Goal: Information Seeking & Learning: Understand process/instructions

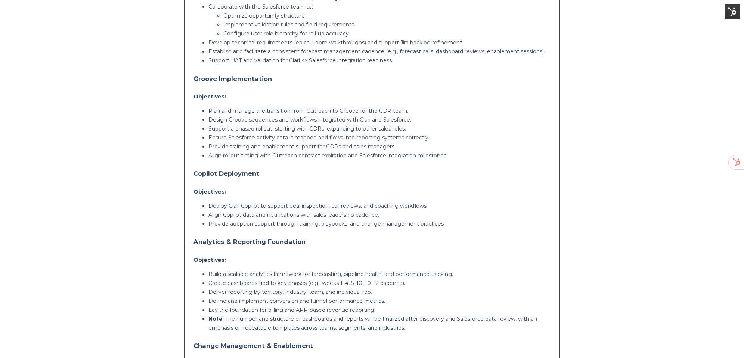
scroll to position [327, 0]
drag, startPoint x: 191, startPoint y: 155, endPoint x: 198, endPoint y: 152, distance: 6.9
click at [193, 153] on div "Comments from [PERSON_NAME] will act as an integration and project management p…" at bounding box center [372, 140] width 376 height 548
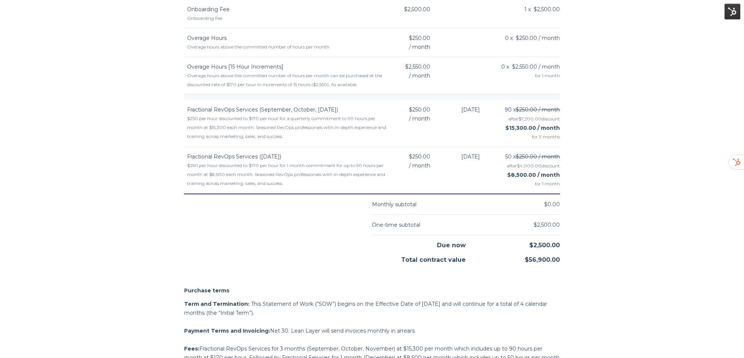
scroll to position [783, 0]
click at [556, 201] on span "$0.00" at bounding box center [552, 204] width 16 height 7
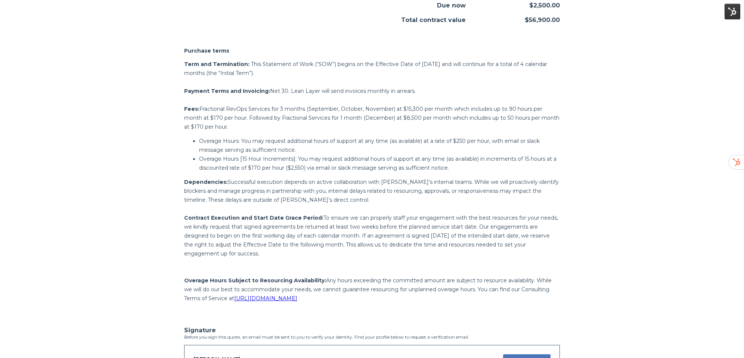
scroll to position [1024, 0]
click at [297, 299] on span "[URL][DOMAIN_NAME]" at bounding box center [265, 297] width 63 height 7
click at [417, 149] on p "Overage Hours: You may request additional hours of support at any time (as avai…" at bounding box center [379, 145] width 361 height 18
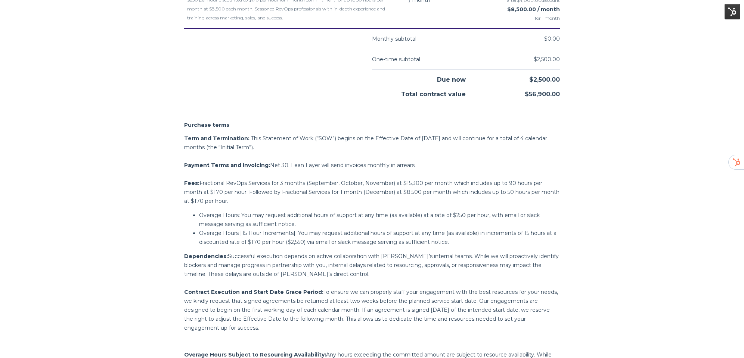
scroll to position [956, 0]
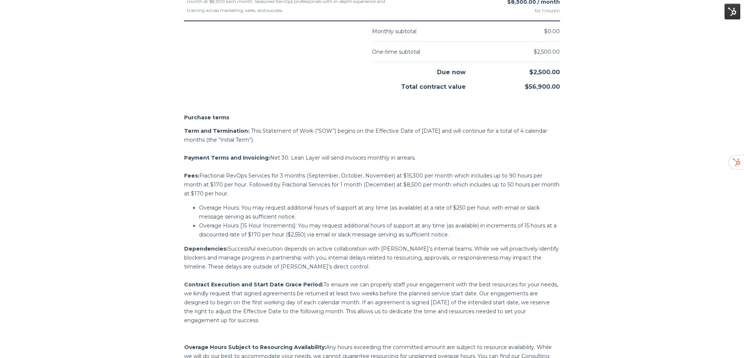
click at [445, 130] on p "Term and Termination: This Statement of Work (“SOW”) begins on the Effective Da…" at bounding box center [372, 136] width 376 height 18
click at [437, 125] on span "Purchase terms Term and Termination: This Statement of Work (“SOW”) begins on t…" at bounding box center [372, 241] width 376 height 257
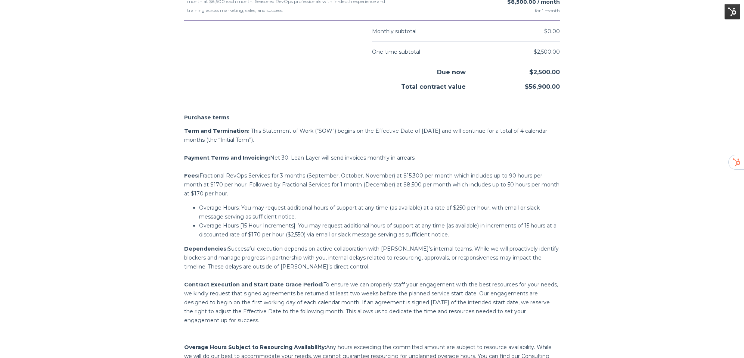
click at [405, 175] on span "Fractional RevOps Services for 3 months (September, October, November) at $15,3…" at bounding box center [371, 185] width 375 height 25
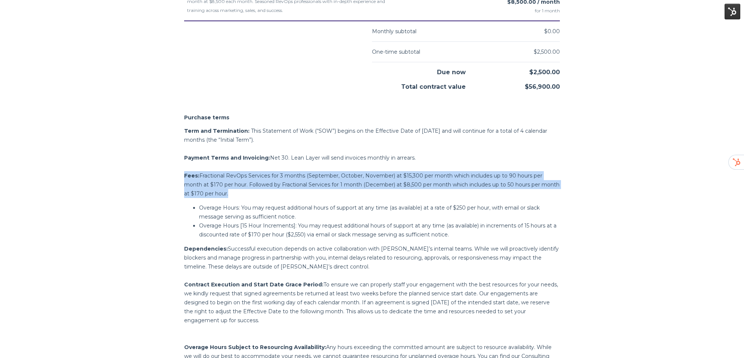
click at [405, 175] on span "Fractional RevOps Services for 3 months (September, October, November) at $15,3…" at bounding box center [371, 185] width 375 height 25
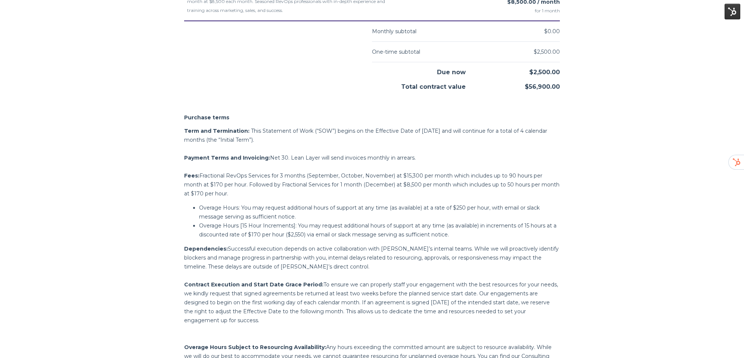
click at [347, 208] on span "Overage Hours: You may request additional hours of support at any time (as avai…" at bounding box center [369, 213] width 341 height 16
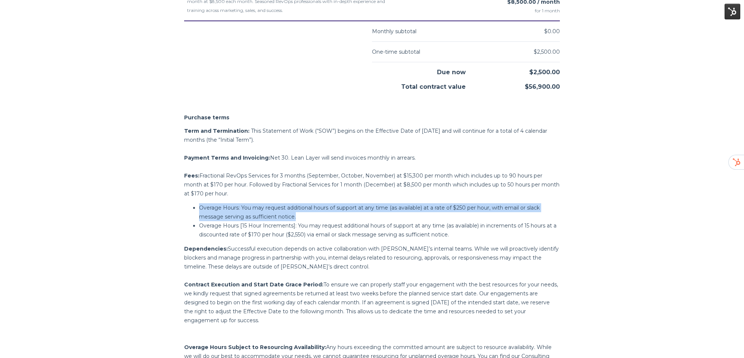
click at [347, 208] on span "Overage Hours: You may request additional hours of support at any time (as avai…" at bounding box center [369, 213] width 341 height 16
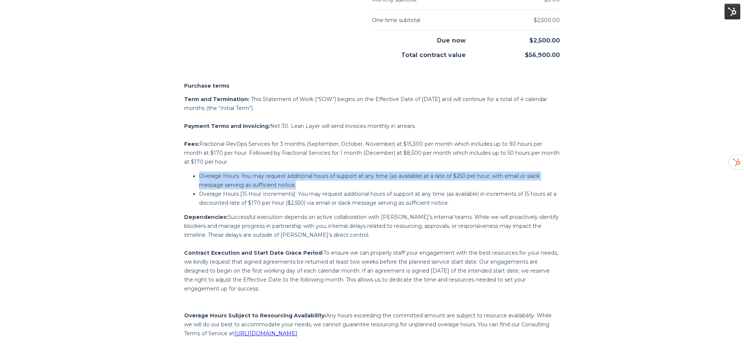
scroll to position [992, 0]
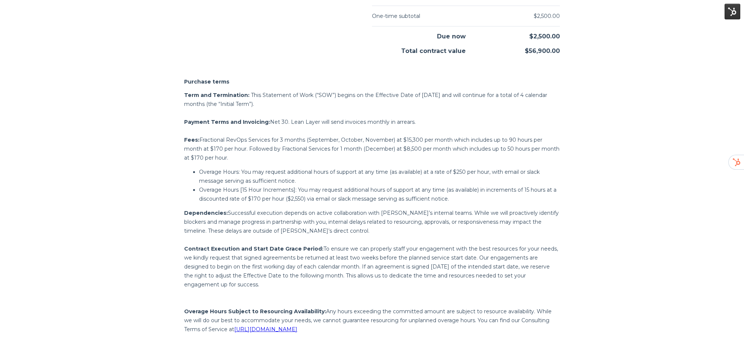
click at [361, 216] on p "Dependencies: Successful execution depends on active collaboration with [PERSON…" at bounding box center [372, 222] width 376 height 27
click at [373, 246] on span "To ensure we can properly staff your engagement with the best resources for you…" at bounding box center [371, 267] width 374 height 43
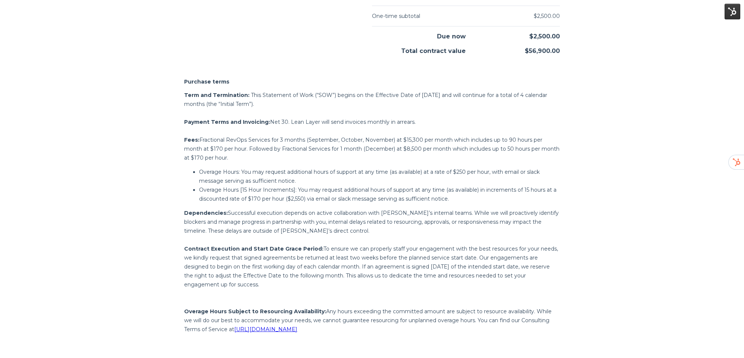
click at [373, 246] on span "To ensure we can properly staff your engagement with the best resources for you…" at bounding box center [371, 267] width 374 height 43
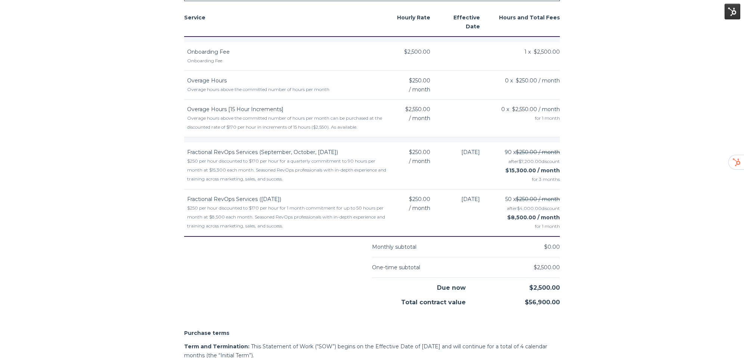
scroll to position [733, 0]
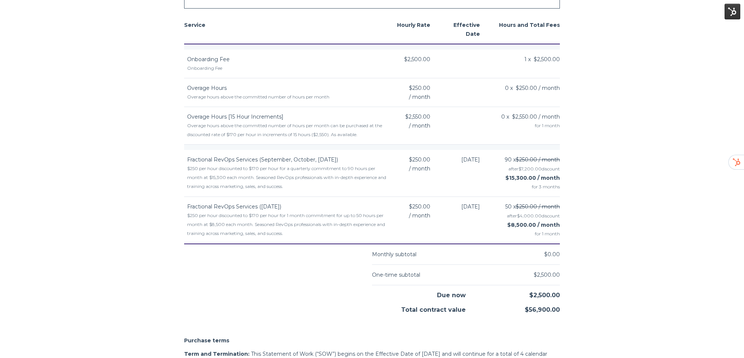
click at [294, 188] on div "$250 per hour discounted to $170 per hour for a quarterly commitment to 90 hour…" at bounding box center [287, 177] width 201 height 27
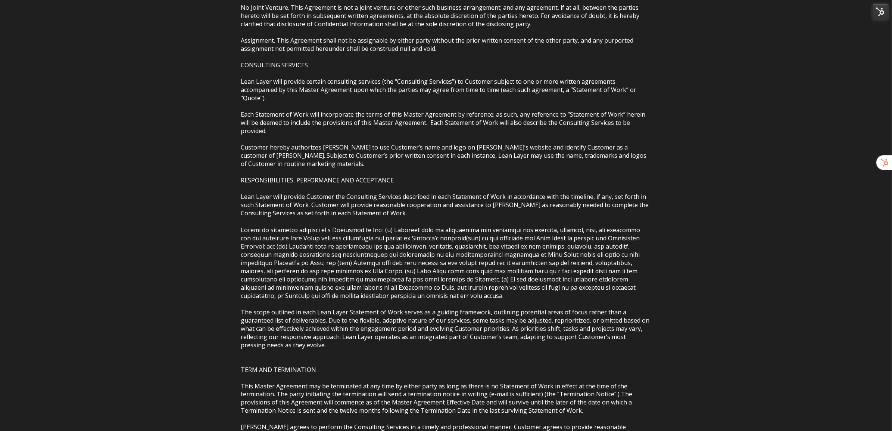
scroll to position [727, 0]
